Goal: Entertainment & Leisure: Consume media (video, audio)

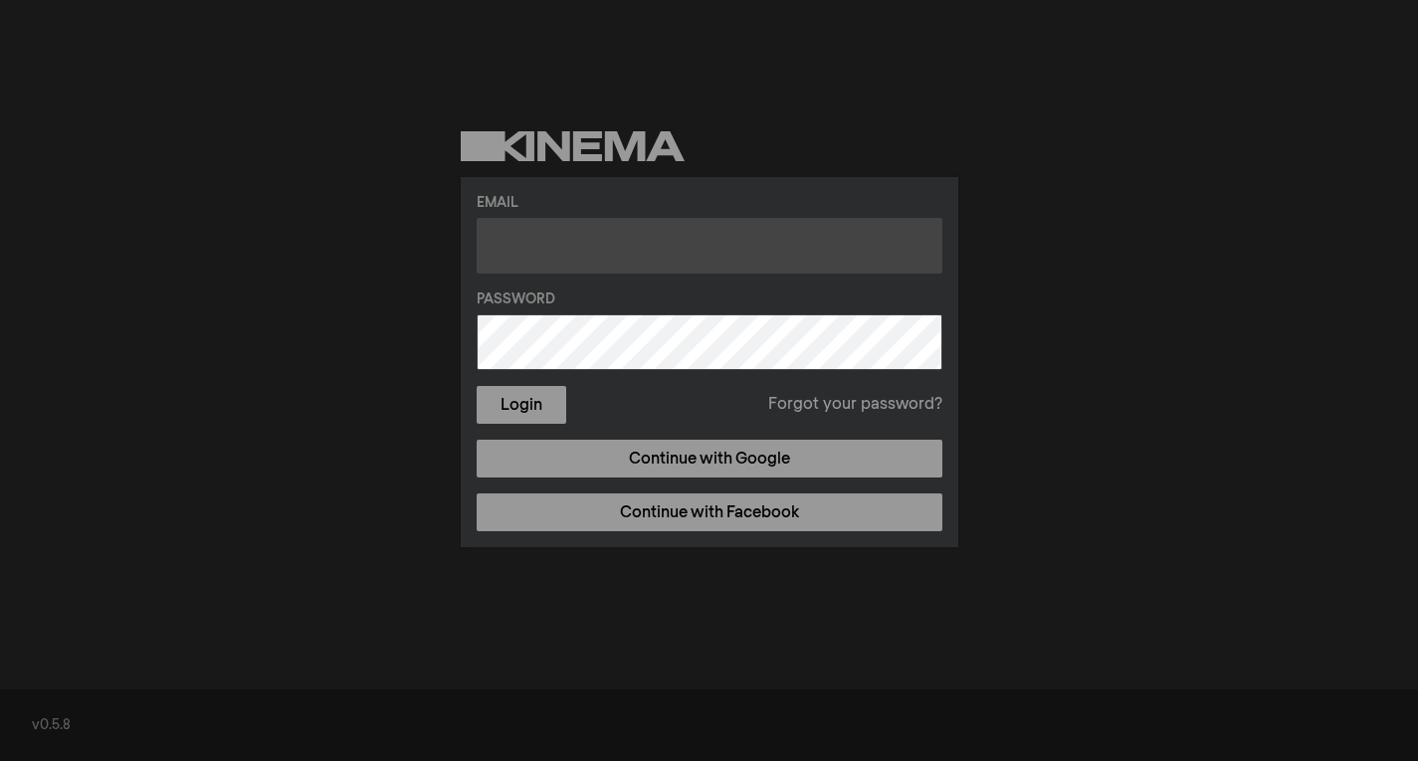
click at [552, 240] on input "text" at bounding box center [710, 246] width 466 height 56
type input "j"
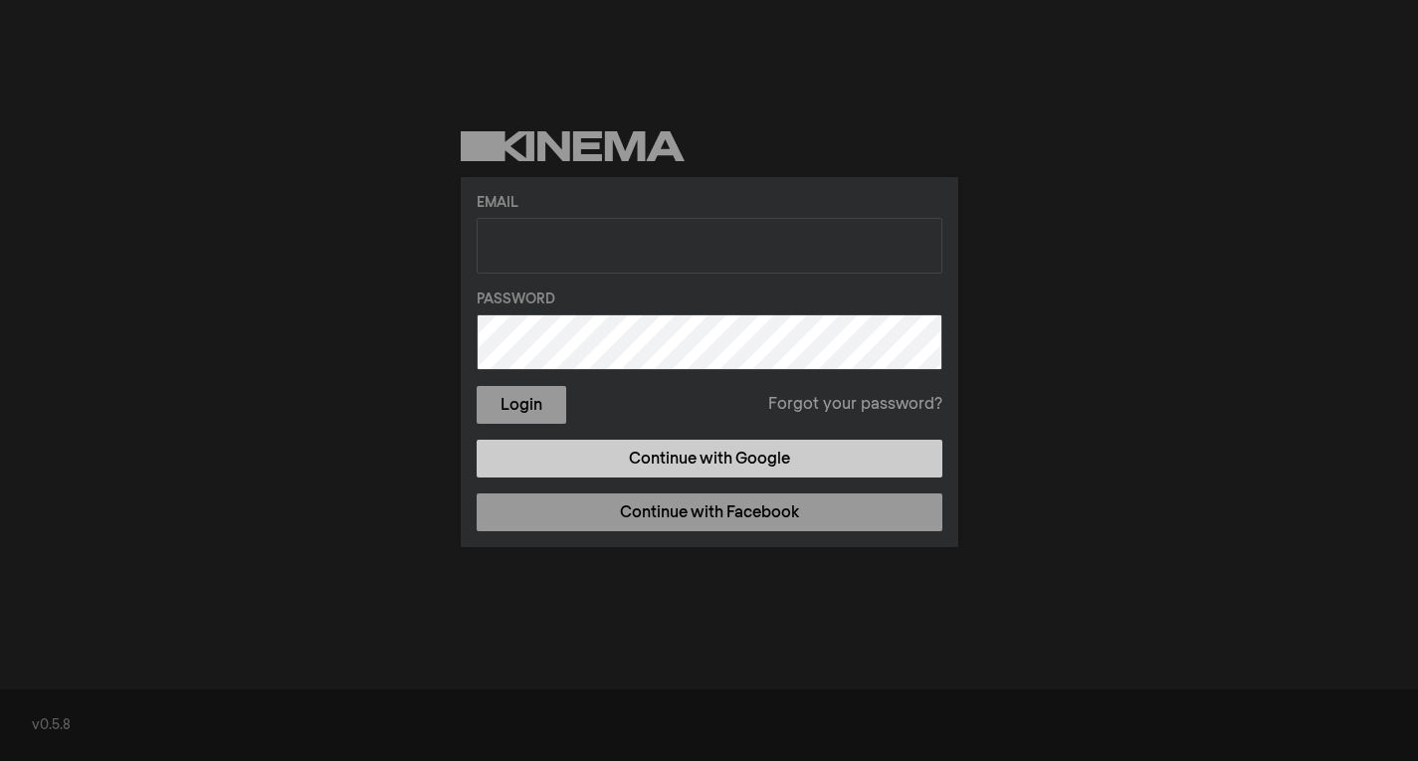
click at [734, 468] on link "Continue with Google" at bounding box center [710, 459] width 466 height 38
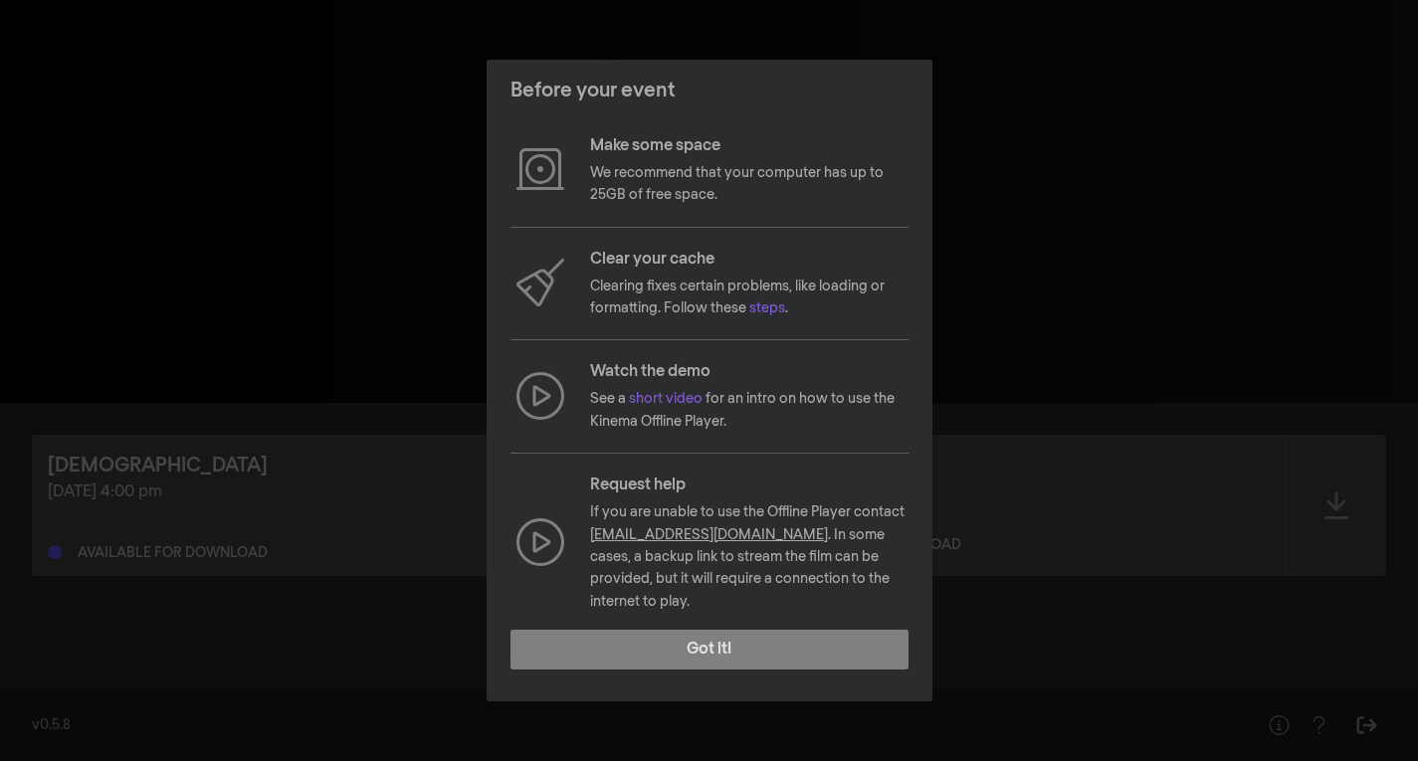
scroll to position [115, 0]
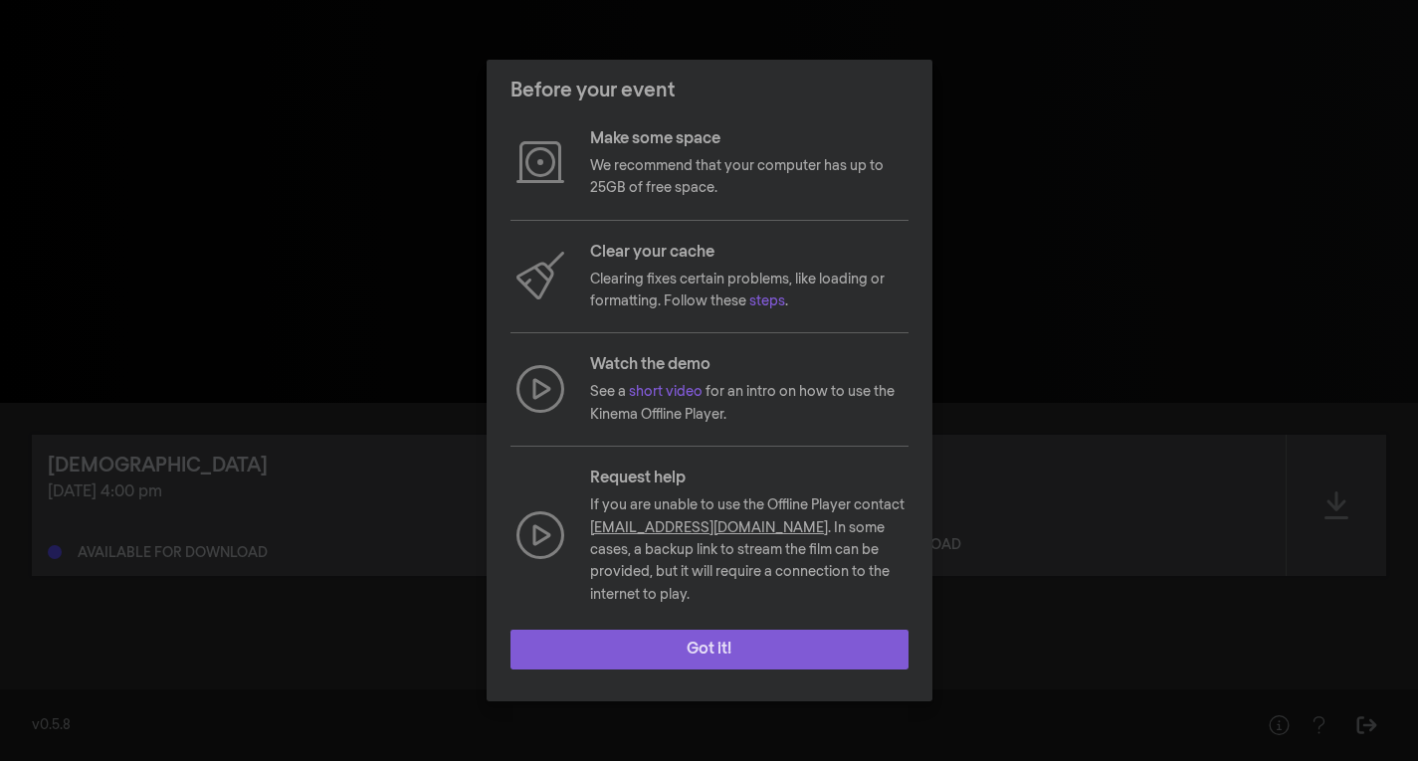
click at [689, 651] on button "Got it!" at bounding box center [709, 650] width 398 height 40
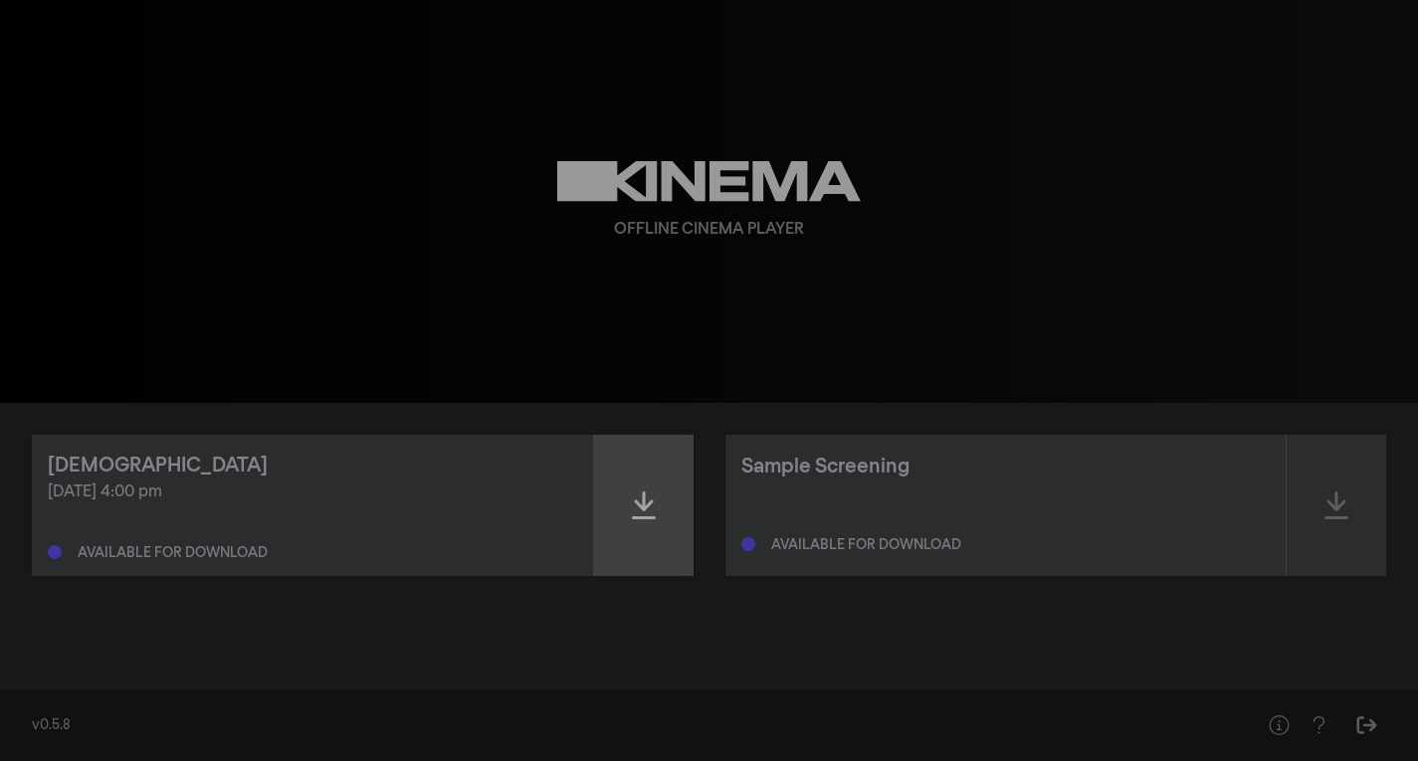
click at [645, 502] on icon at bounding box center [644, 505] width 24 height 28
click at [986, 265] on div "Offline Cinema Player" at bounding box center [709, 201] width 716 height 403
click at [100, 160] on div "play_arrow 0:00 volume_up fullscreen settings closed_caption Captions Off setti…" at bounding box center [709, 201] width 1418 height 403
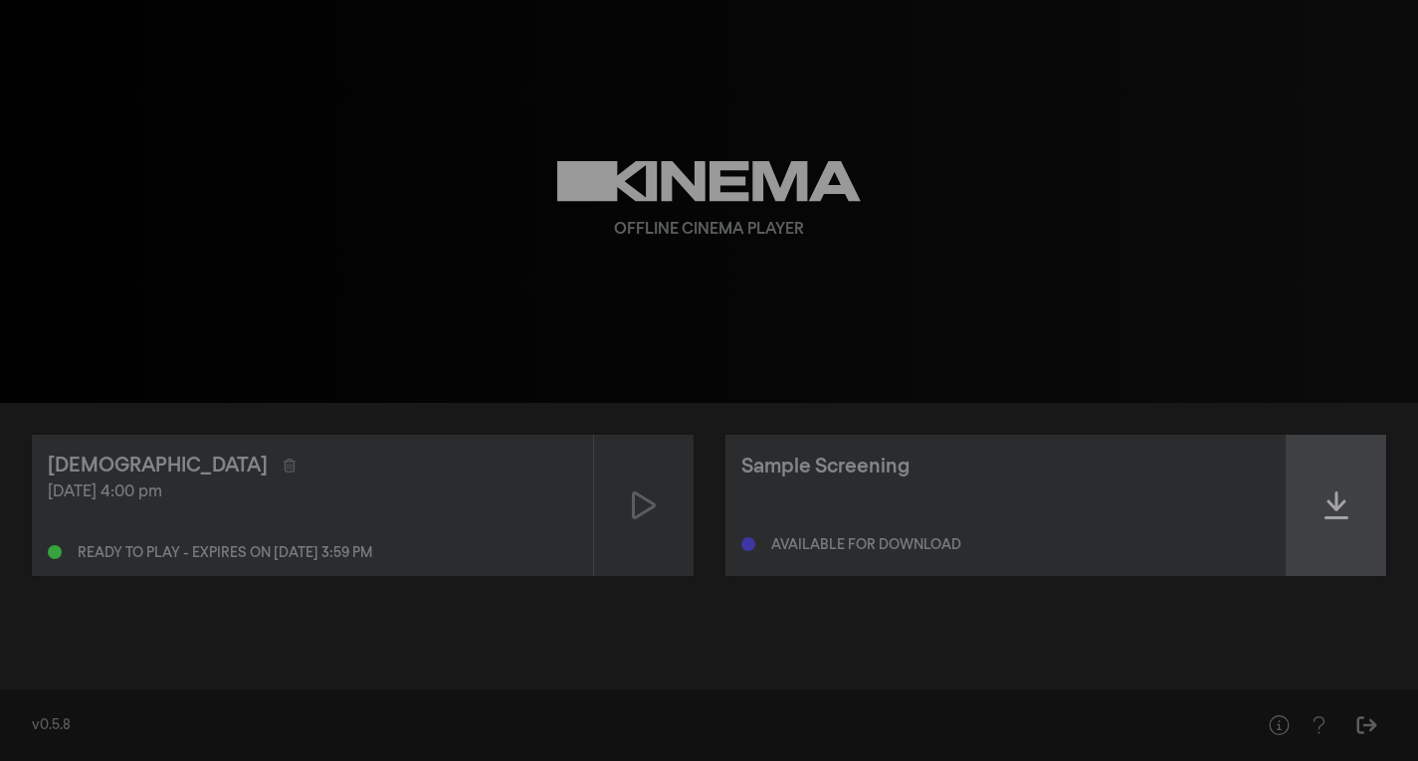
click at [1345, 509] on icon at bounding box center [1336, 505] width 24 height 32
click at [1347, 499] on icon at bounding box center [1336, 505] width 24 height 32
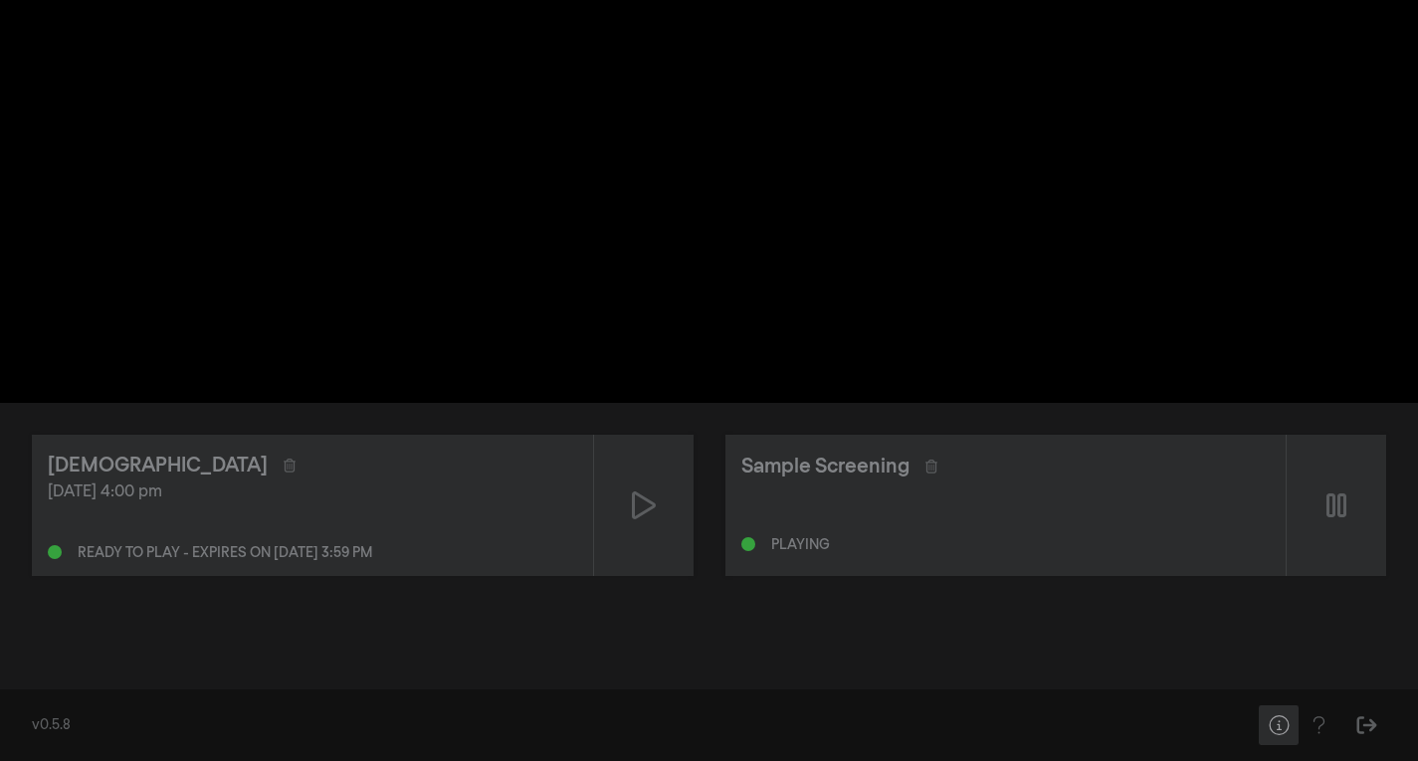
click at [1279, 730] on icon "Help" at bounding box center [1278, 725] width 25 height 20
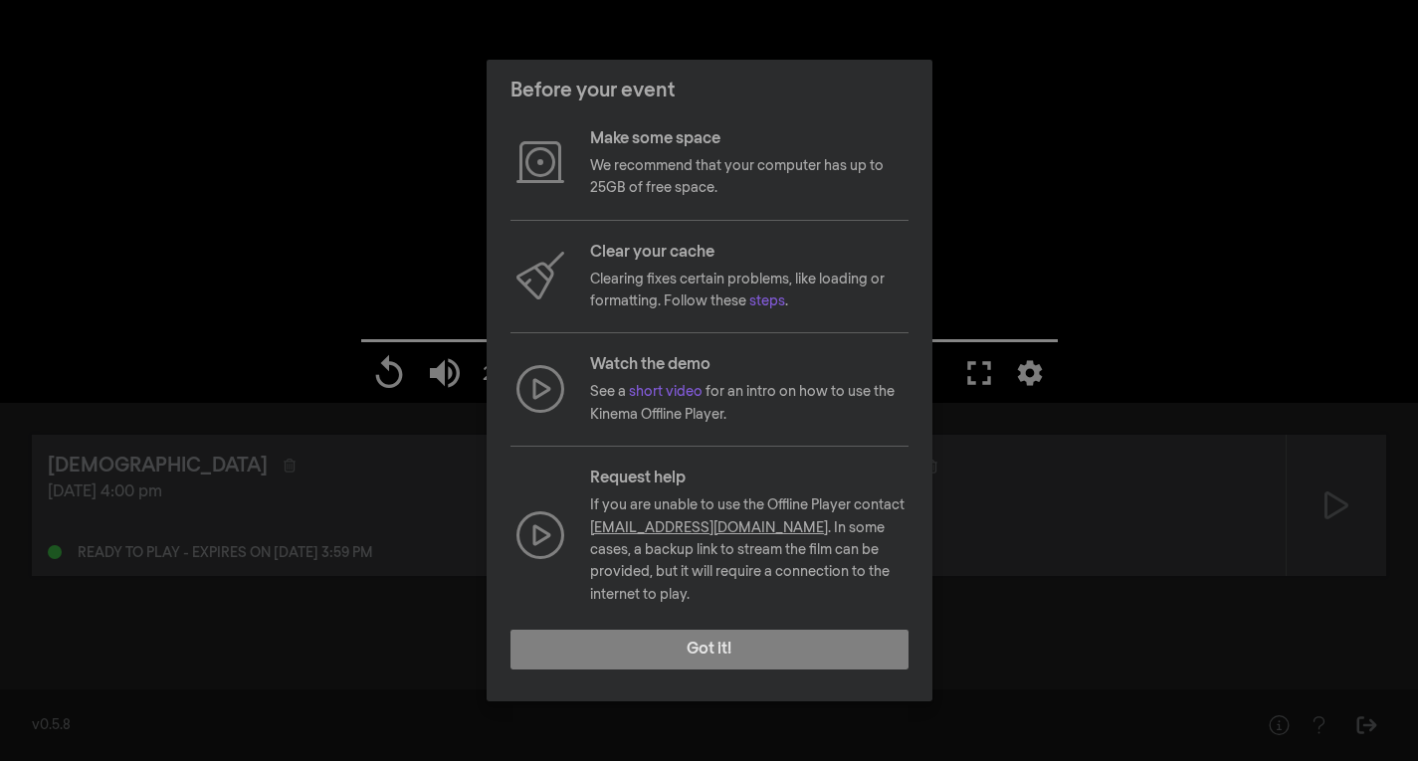
click at [1092, 128] on div "Before your event Check your browser Make sure you are using the latest version…" at bounding box center [709, 380] width 1418 height 761
click at [671, 397] on link "short video" at bounding box center [666, 392] width 74 height 14
click at [666, 393] on link "short video" at bounding box center [666, 392] width 74 height 14
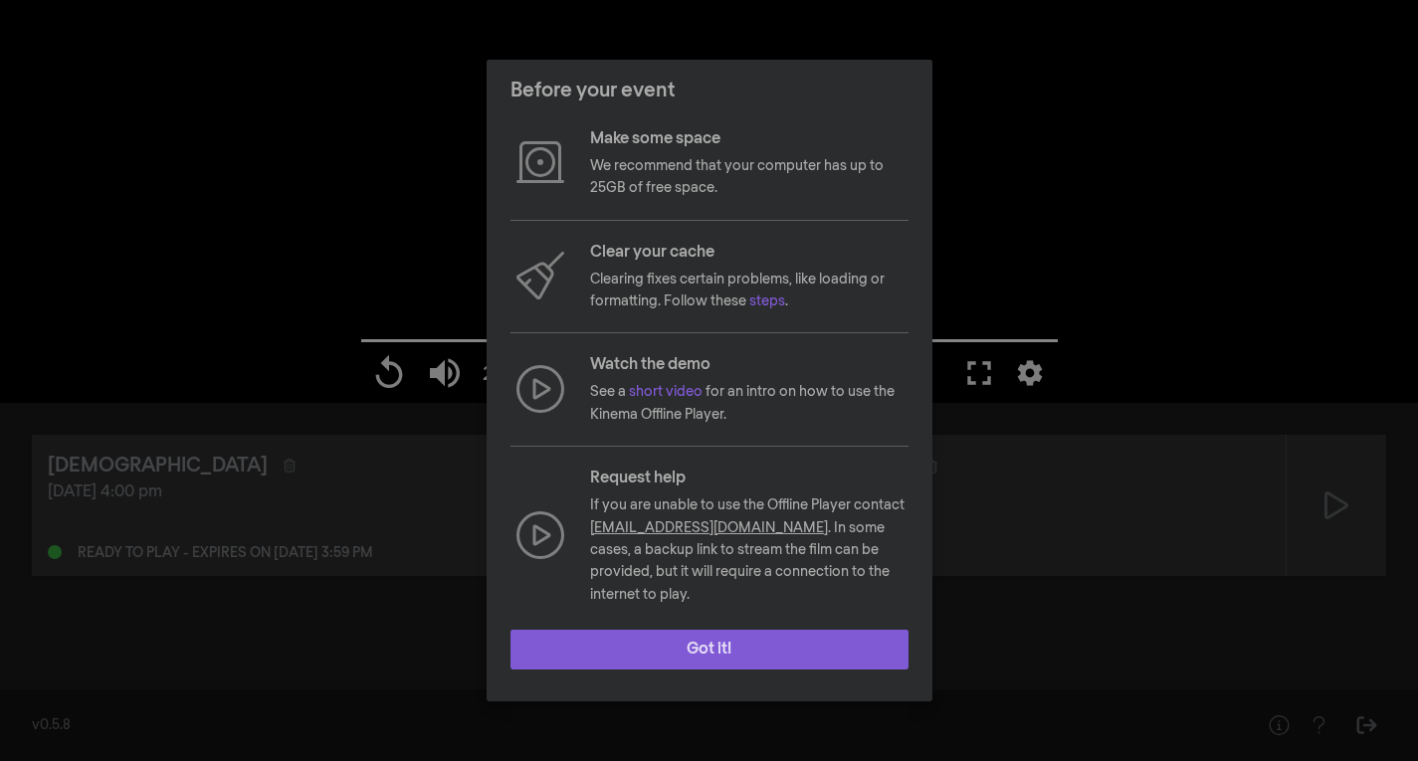
click at [732, 642] on button "Got it!" at bounding box center [709, 650] width 398 height 40
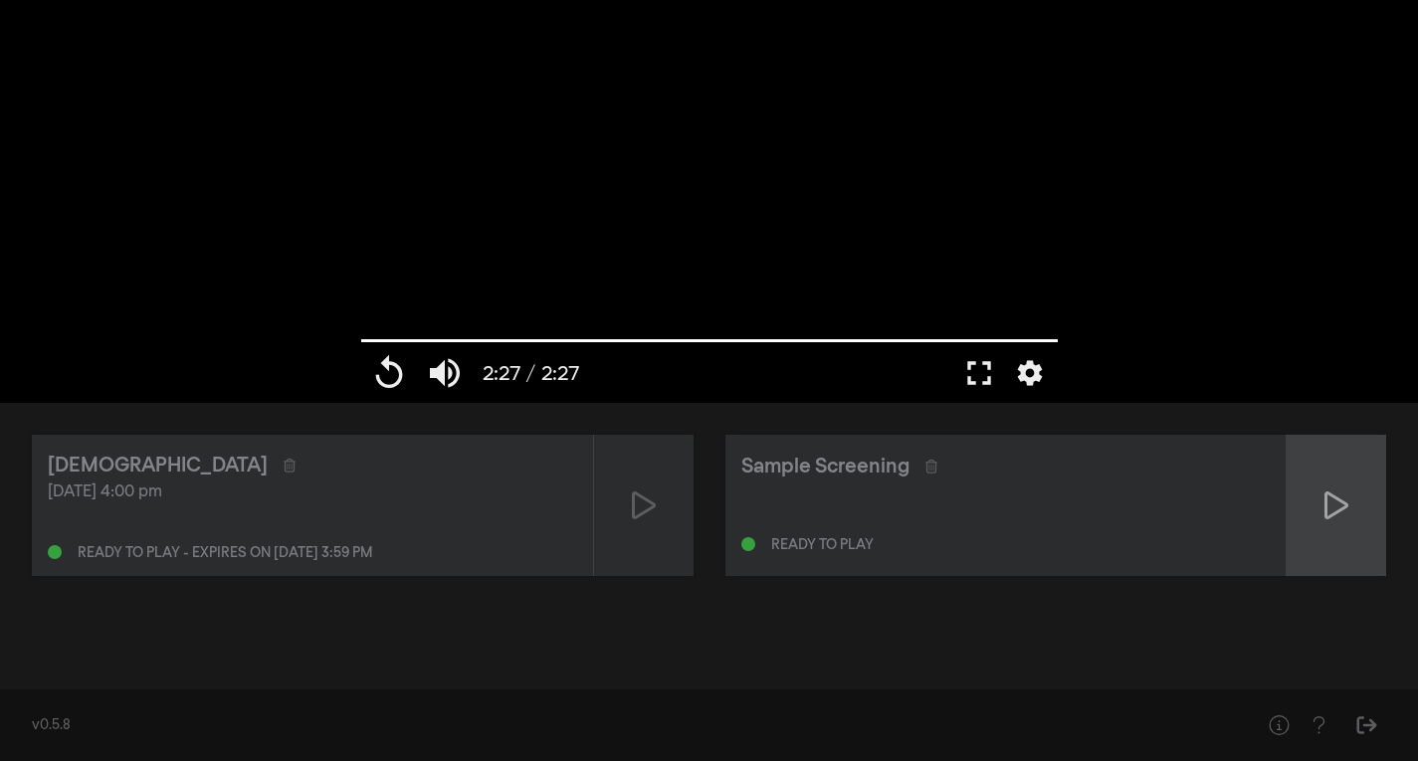
click at [1344, 514] on icon at bounding box center [1336, 505] width 24 height 32
click at [818, 651] on div "Israelism [DATE] 4:00 pm Ready to play - expires on [DATE] 3:59 pm Sample Scree…" at bounding box center [709, 539] width 1418 height 273
click at [980, 366] on button "fullscreen" at bounding box center [979, 373] width 56 height 60
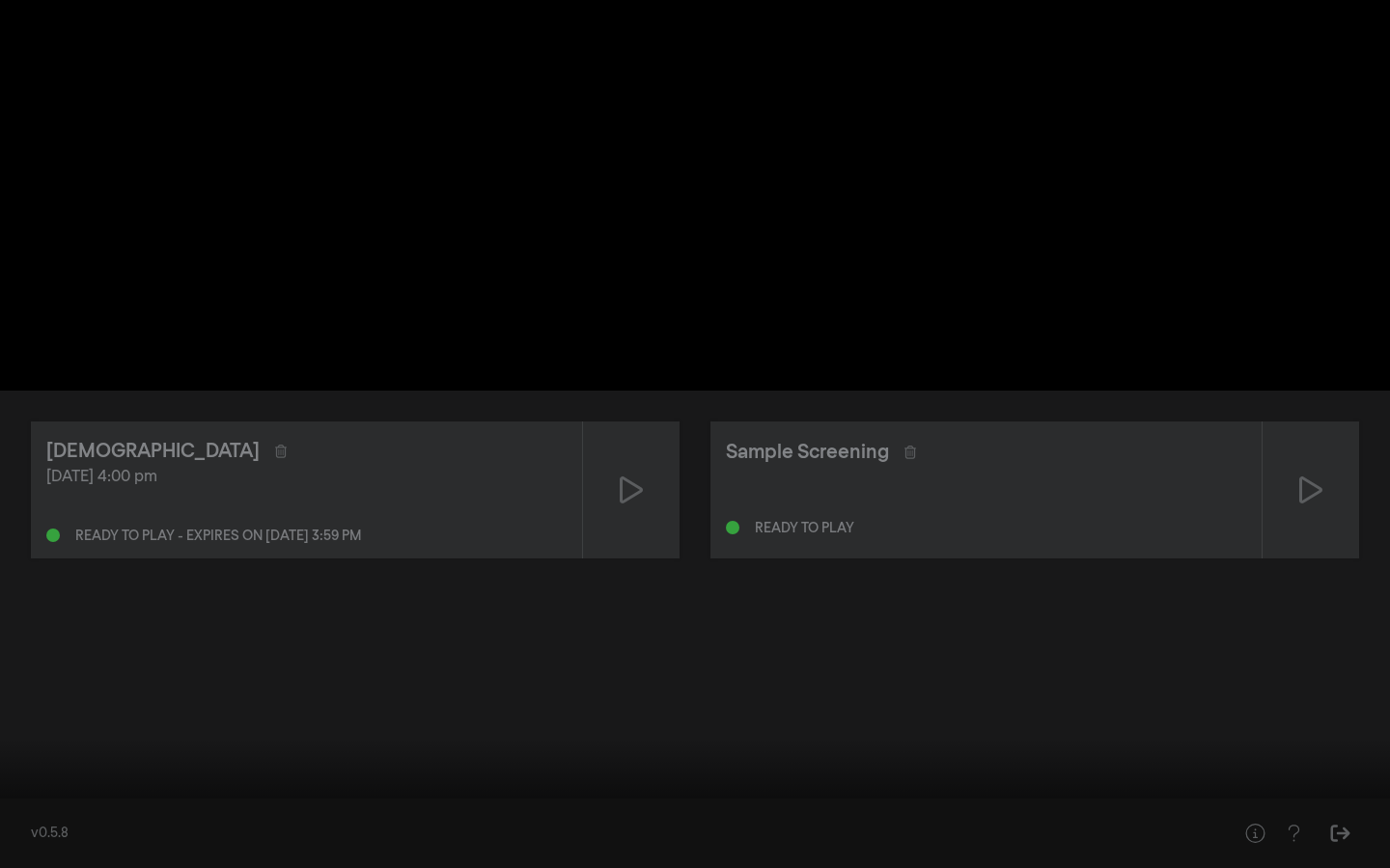
click at [1358, 737] on button "settings" at bounding box center [1353, 840] width 45 height 58
click at [1297, 737] on button "fullscreen_exit" at bounding box center [1304, 840] width 54 height 58
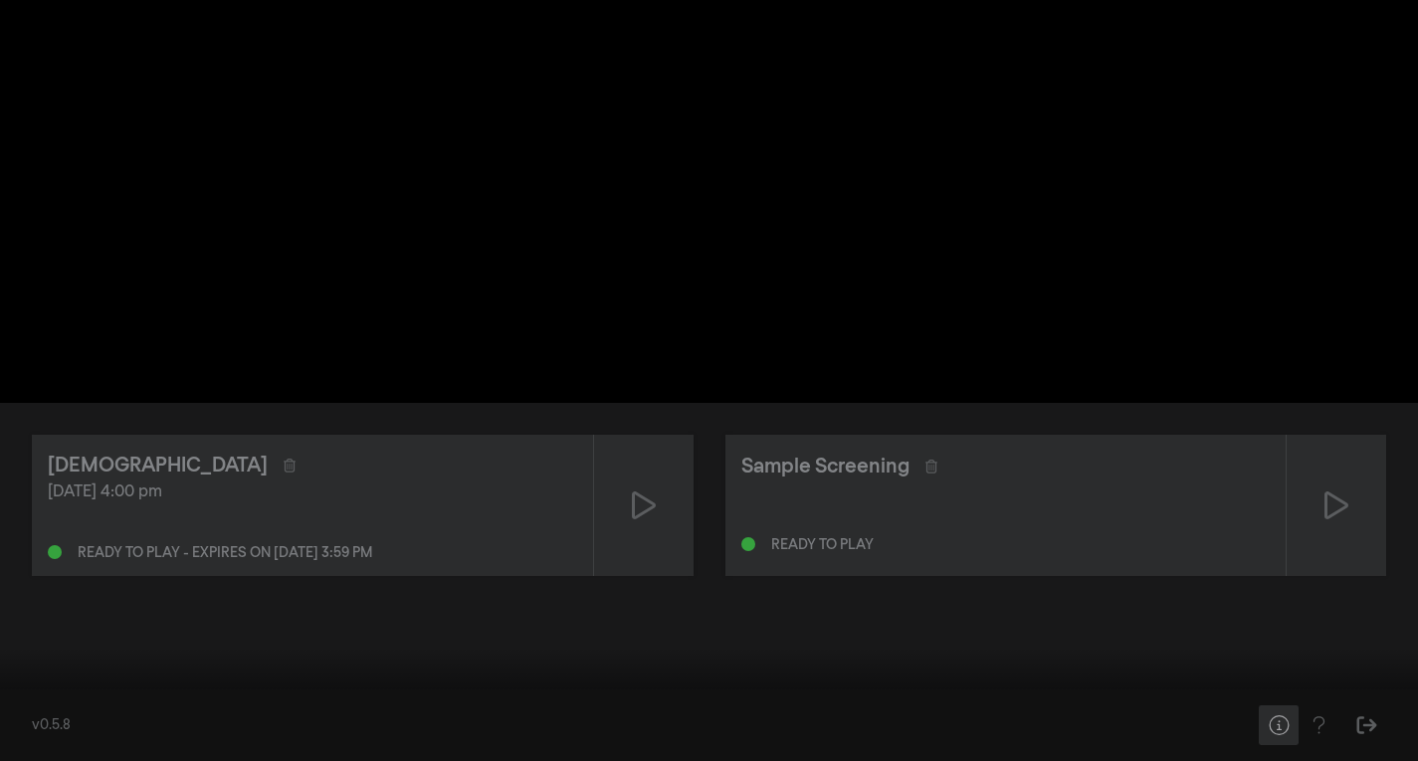
type input "147.146"
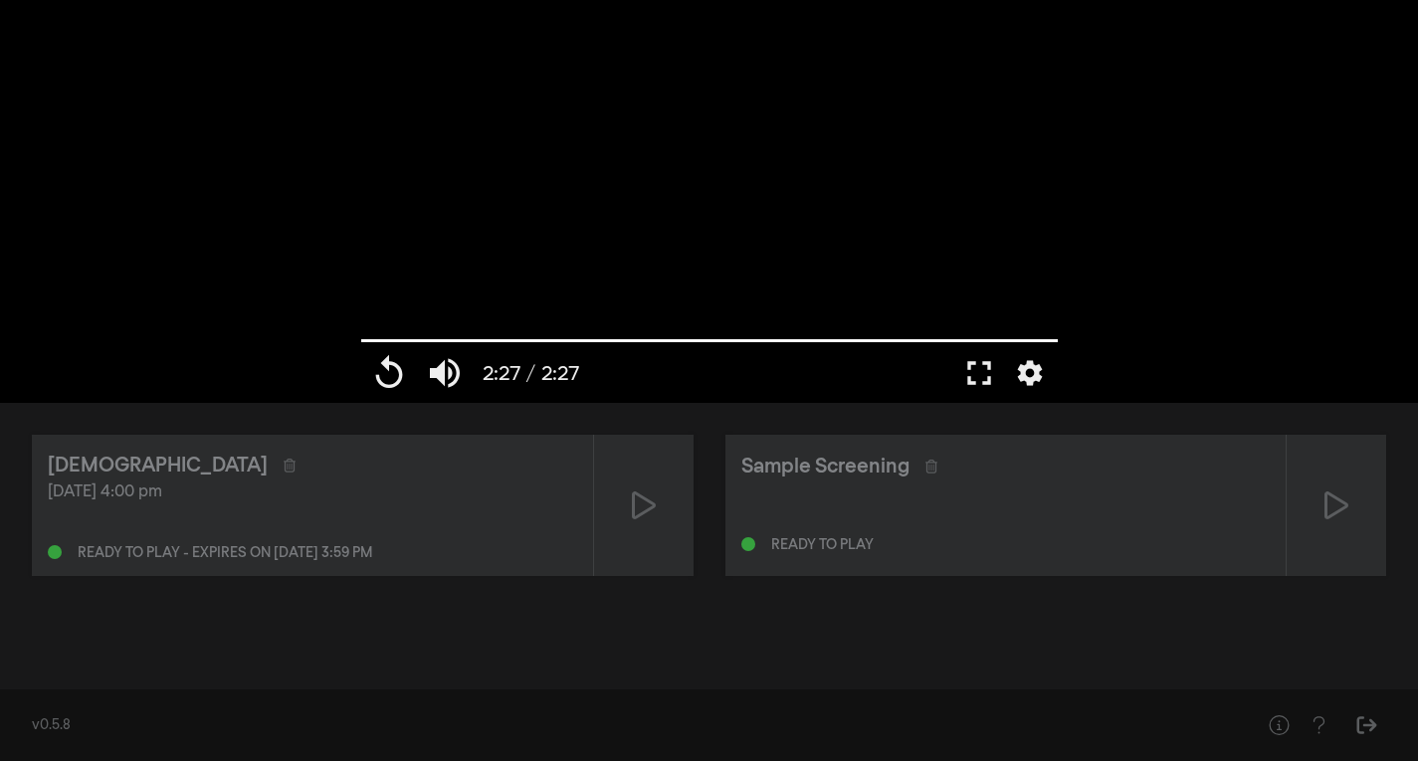
click at [916, 653] on div "Israelism [DATE] 4:00 pm Ready to play - expires on [DATE] 3:59 pm Sample Scree…" at bounding box center [709, 539] width 1418 height 273
click at [1334, 501] on icon at bounding box center [1336, 505] width 24 height 32
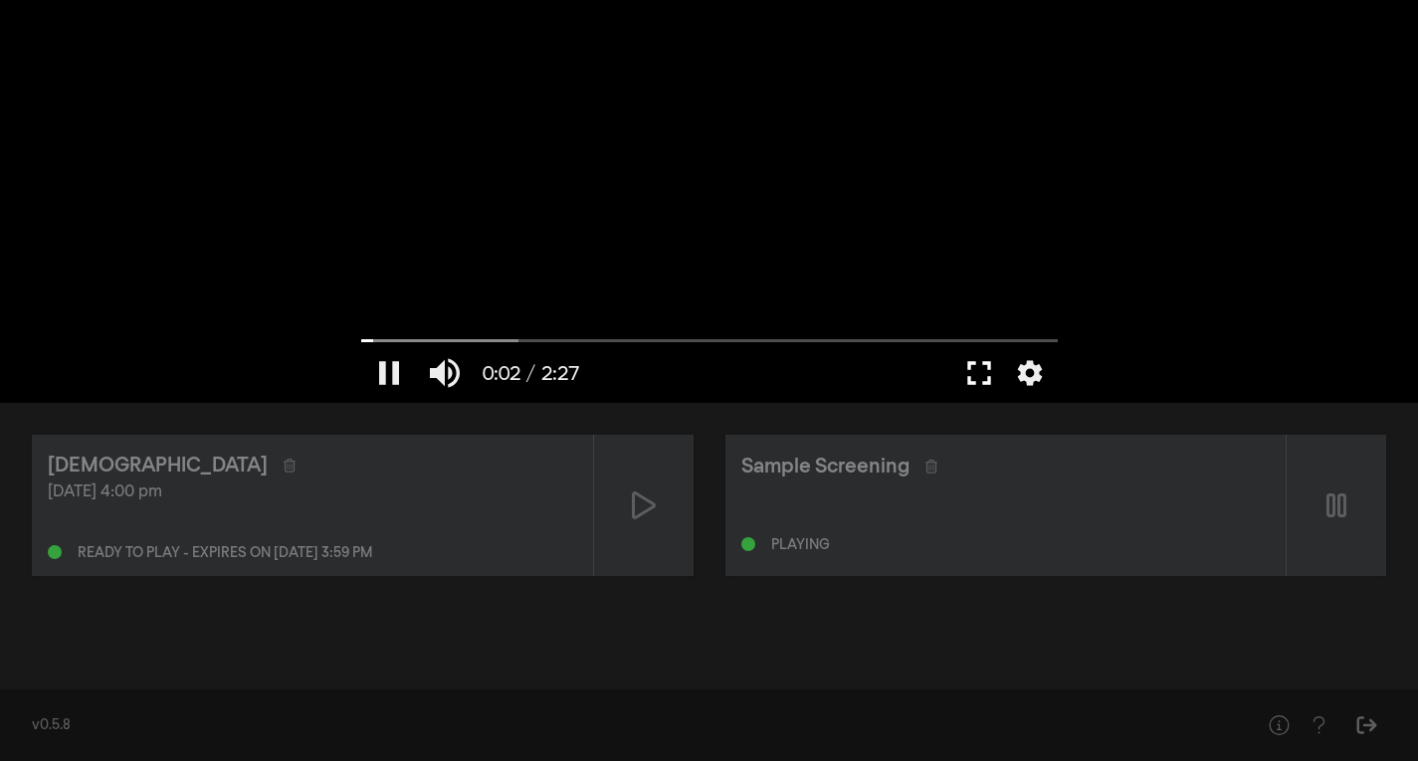
click at [976, 372] on button "fullscreen" at bounding box center [979, 373] width 56 height 60
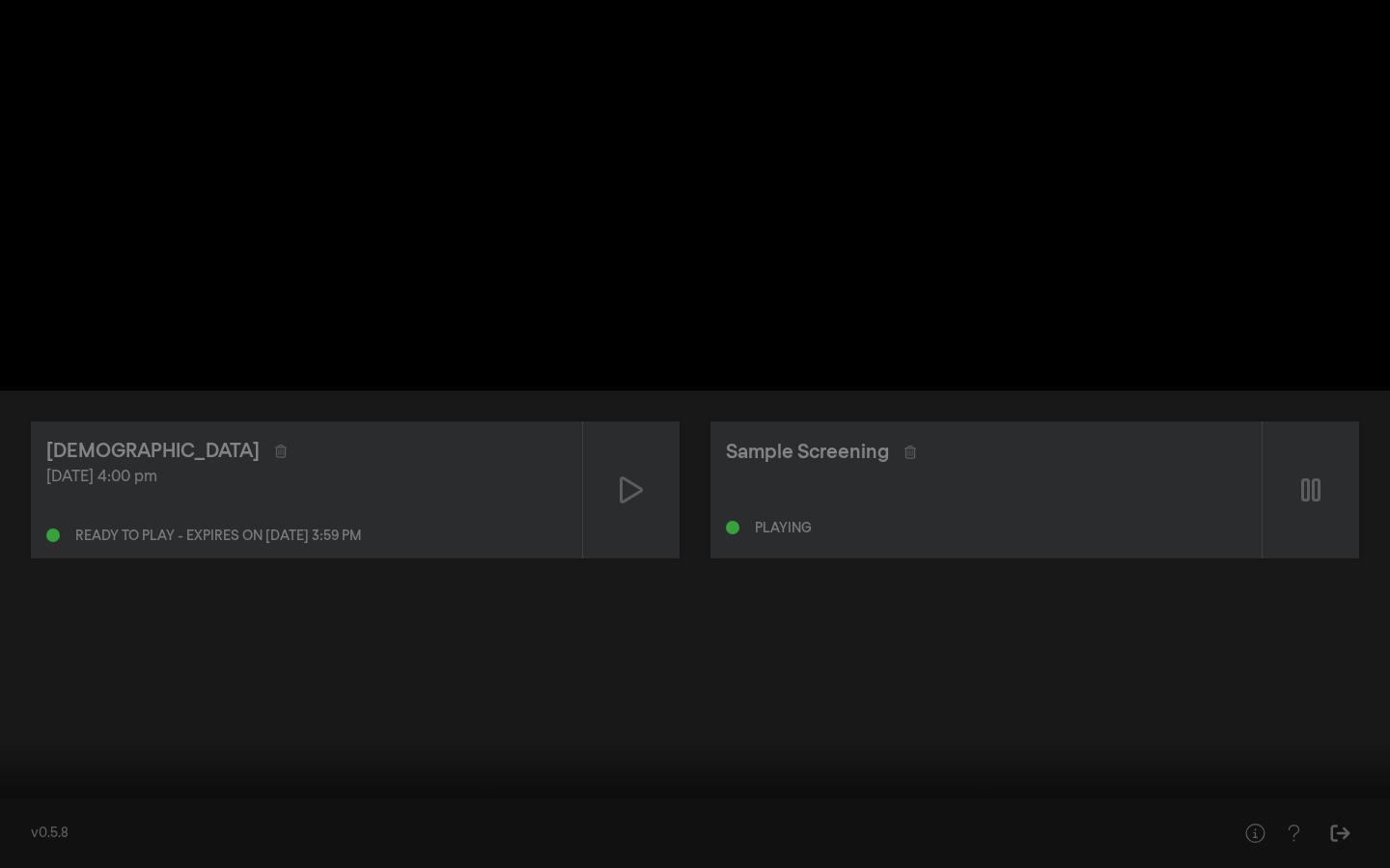
click at [1244, 737] on div at bounding box center [754, 840] width 1046 height 58
click at [33, 737] on button "pause" at bounding box center [37, 840] width 54 height 58
type input "31.233848"
click at [96, 737] on button "volume_up" at bounding box center [91, 840] width 54 height 58
click at [96, 737] on button "volume_off" at bounding box center [91, 840] width 54 height 58
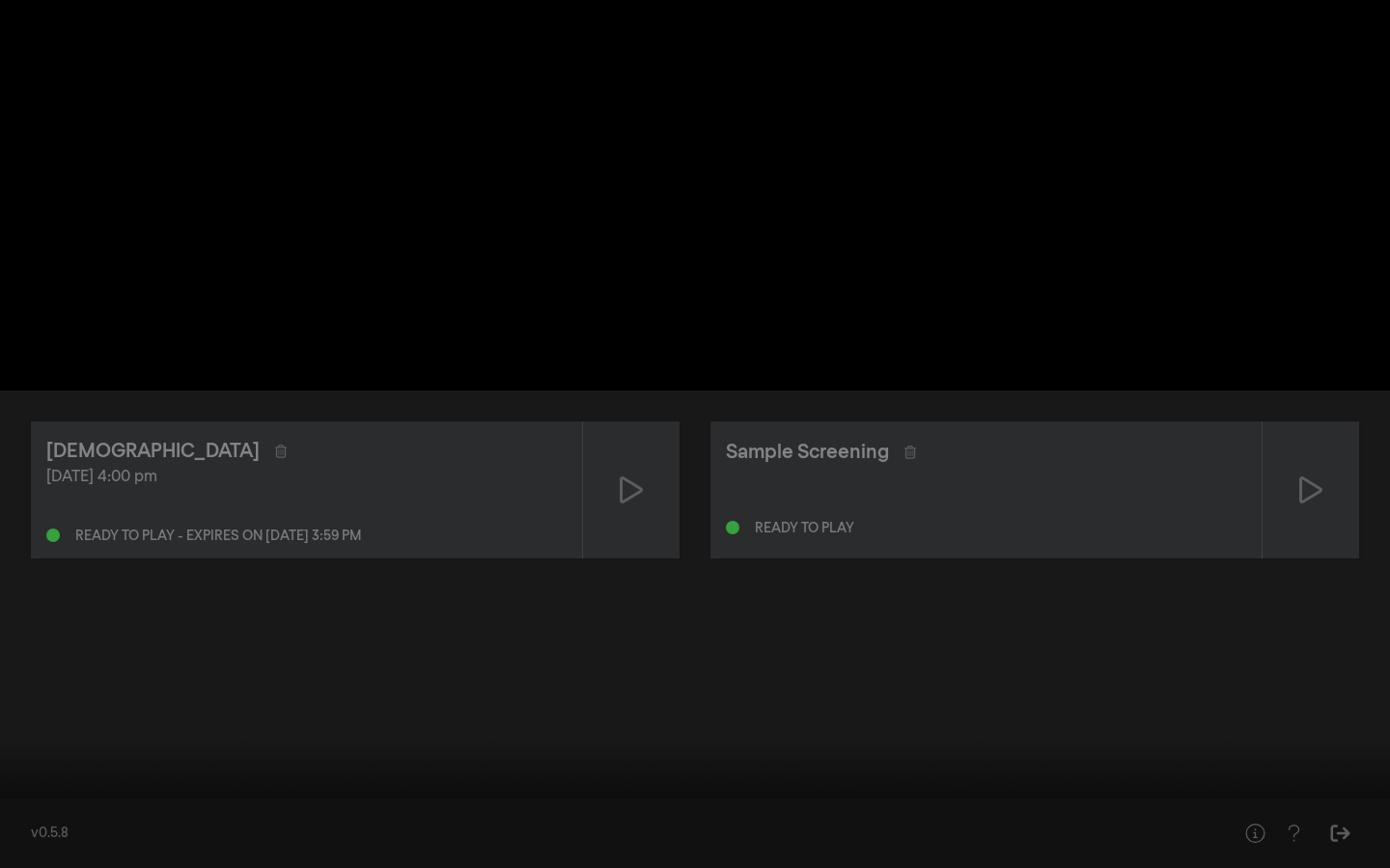
type input "1"
click at [1299, 737] on button "fullscreen_exit" at bounding box center [1304, 840] width 54 height 58
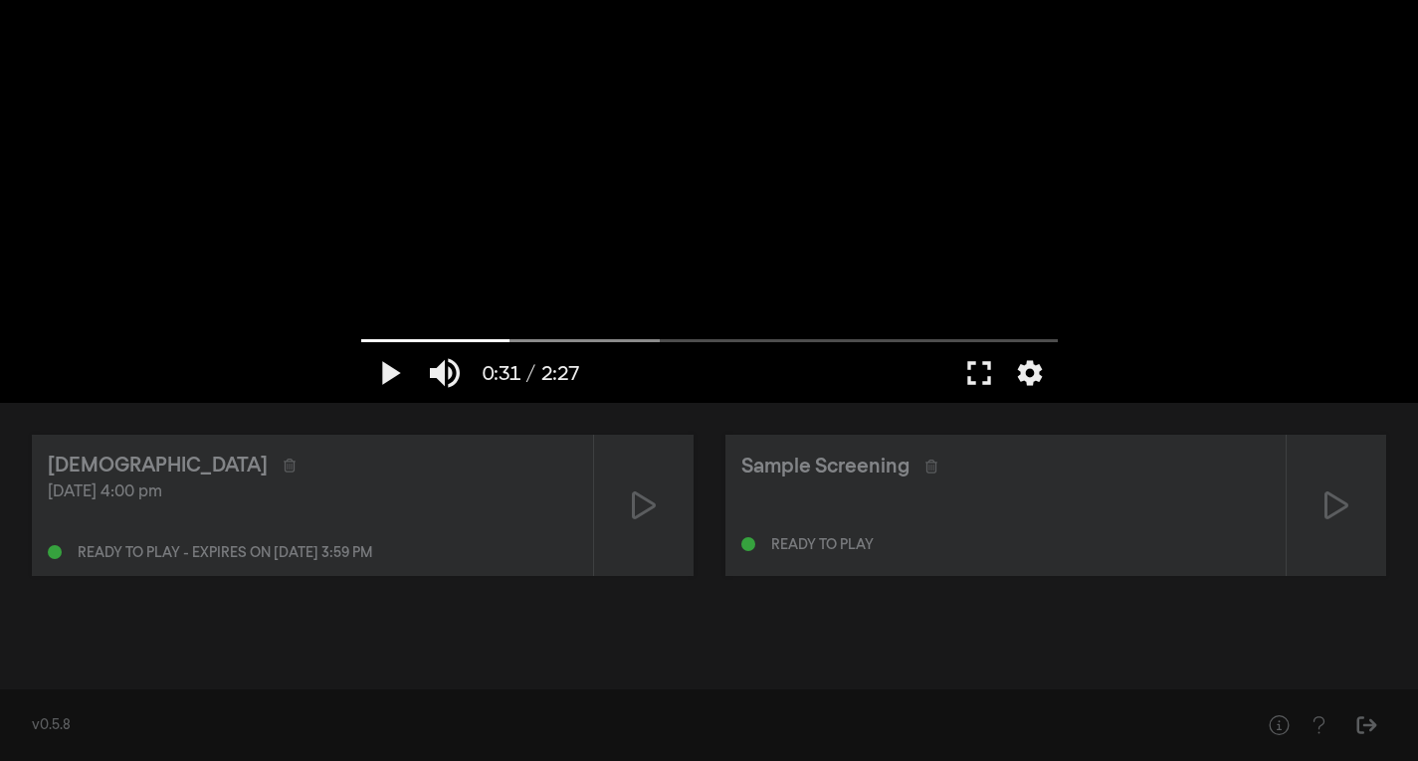
click at [959, 604] on div "Israelism [DATE] 4:00 pm Ready to play - expires on [DATE] 3:59 pm Sample Scree…" at bounding box center [709, 539] width 1418 height 273
click at [386, 361] on button "play_arrow" at bounding box center [389, 373] width 56 height 60
click at [981, 359] on button "fullscreen" at bounding box center [979, 373] width 56 height 60
click at [985, 374] on button "fullscreen" at bounding box center [979, 373] width 56 height 60
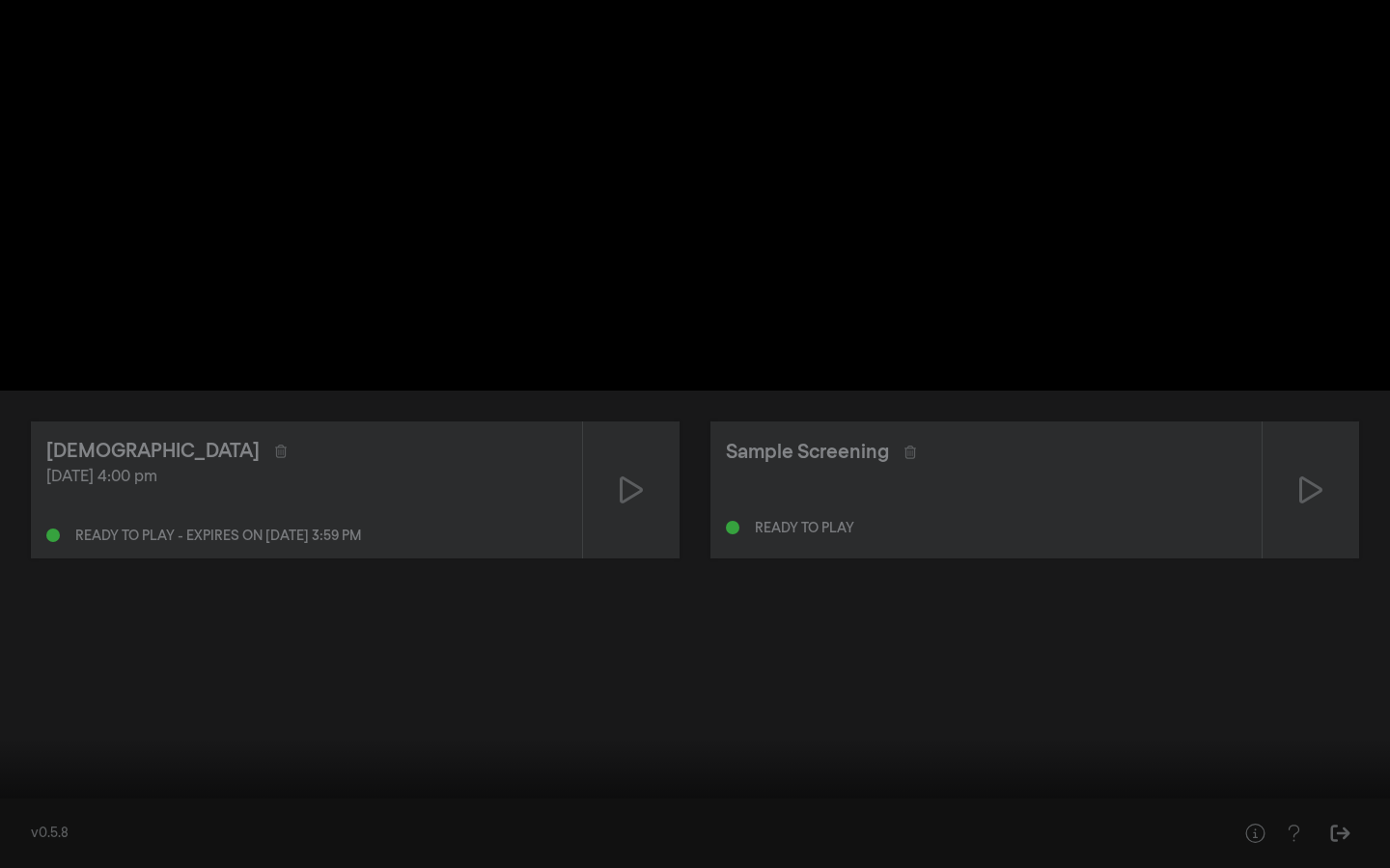
click at [46, 737] on button "replay" at bounding box center [37, 840] width 54 height 58
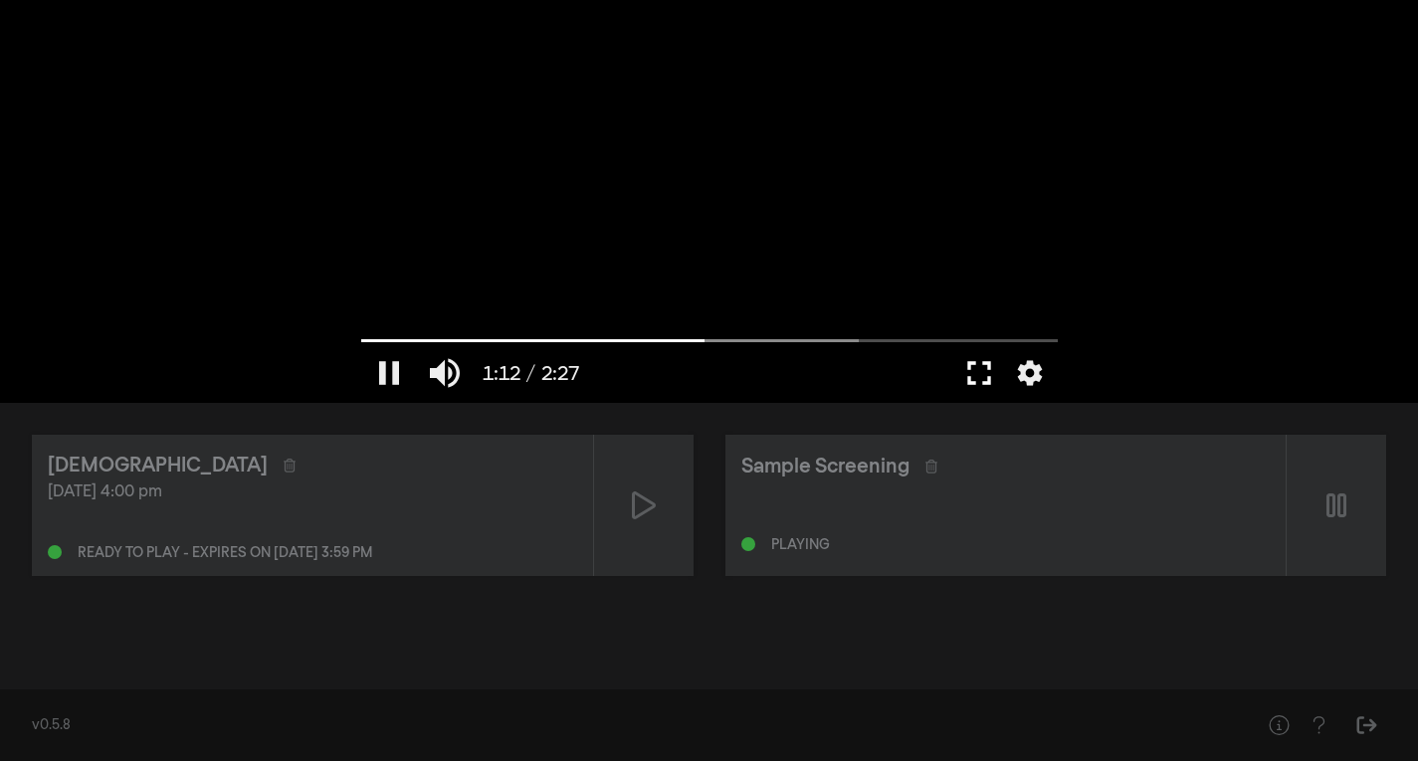
click at [975, 371] on button "fullscreen" at bounding box center [979, 373] width 56 height 60
type input "147.146"
